Goal: Task Accomplishment & Management: Manage account settings

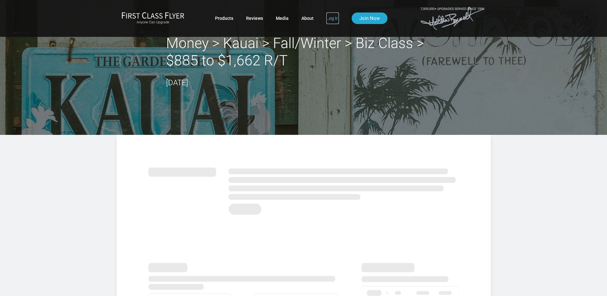
click at [327, 19] on link "Log In" at bounding box center [332, 18] width 12 height 12
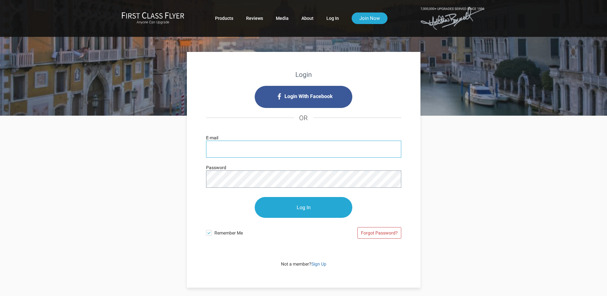
click at [237, 144] on input "E-mail" at bounding box center [303, 148] width 195 height 17
type input "[EMAIL_ADDRESS][DOMAIN_NAME]"
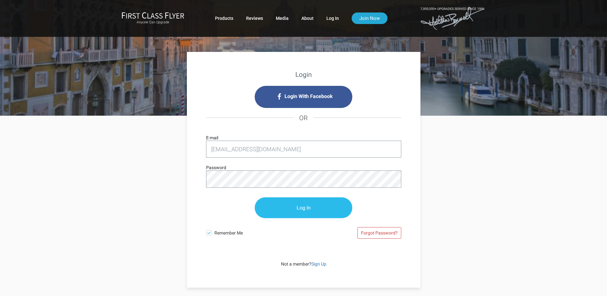
click at [294, 203] on input "Log In" at bounding box center [304, 207] width 98 height 21
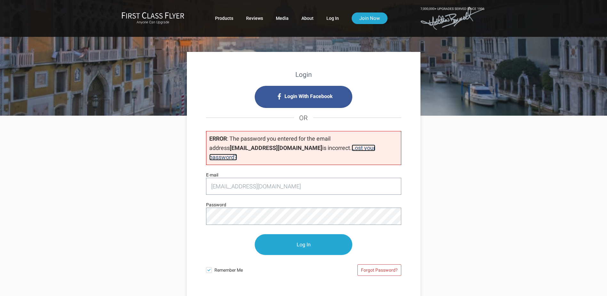
click at [325, 146] on link "Lost your password?" at bounding box center [292, 152] width 166 height 16
click at [250, 179] on input "raptisg@earthlink.net" at bounding box center [303, 186] width 195 height 17
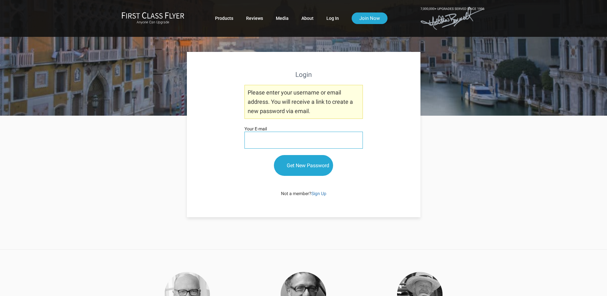
click at [259, 138] on input "Your E-mail" at bounding box center [303, 140] width 118 height 17
type input "raptisg@earthlink.net"
click at [294, 167] on input "Get New Password" at bounding box center [303, 165] width 59 height 21
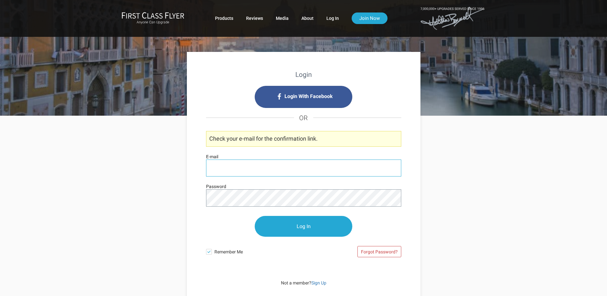
click at [269, 168] on input "E-mail" at bounding box center [303, 167] width 195 height 17
type input "[EMAIL_ADDRESS][DOMAIN_NAME]"
